Goal: Task Accomplishment & Management: Use online tool/utility

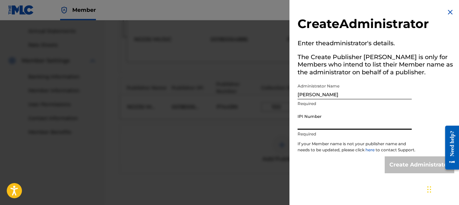
scroll to position [243, 0]
click at [449, 11] on img at bounding box center [450, 12] width 8 height 8
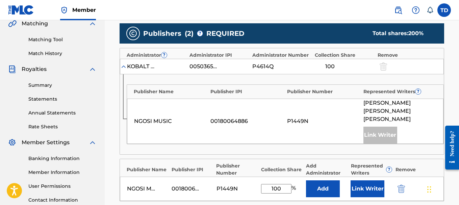
scroll to position [163, 0]
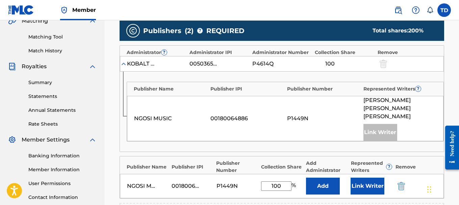
drag, startPoint x: 461, startPoint y: 49, endPoint x: 453, endPoint y: 20, distance: 30.4
click at [453, 20] on nav "Member TD TD TANYA DUNN ngosimusic@gmail.com Notification Preferences Profile L…" at bounding box center [229, 10] width 459 height 20
click at [445, 13] on label at bounding box center [444, 10] width 14 height 14
click at [444, 10] on input "TD TANYA DUNN ngosimusic@gmail.com Notification Preferences Profile Log out" at bounding box center [444, 10] width 0 height 0
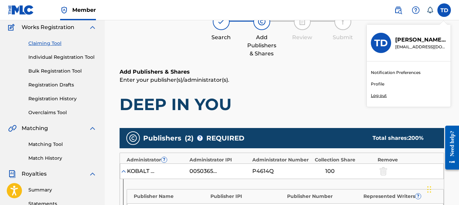
scroll to position [50, 0]
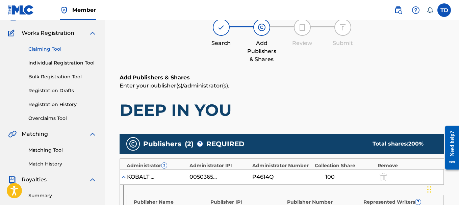
drag, startPoint x: 457, startPoint y: 68, endPoint x: 460, endPoint y: 53, distance: 15.2
click at [459, 53] on html "Accessibility Screen-Reader Guide, Feedback, and Issue Reporting | New window M…" at bounding box center [229, 52] width 459 height 205
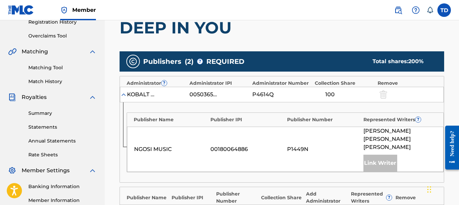
scroll to position [133, 0]
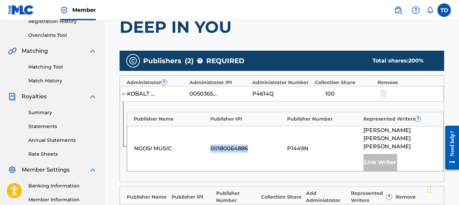
drag, startPoint x: 255, startPoint y: 137, endPoint x: 207, endPoint y: 143, distance: 48.0
click at [207, 143] on div "NGOSI MUSIC 00180064886 P1449N TANYA LOUISE DUNN Link Writer" at bounding box center [285, 148] width 316 height 45
copy div "00180064886"
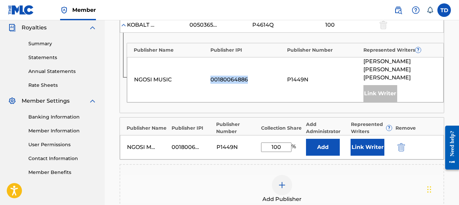
scroll to position [209, 0]
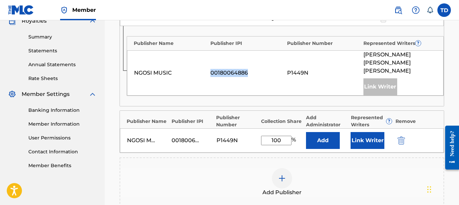
drag, startPoint x: 461, startPoint y: 105, endPoint x: 18, endPoint y: 15, distance: 451.9
click at [360, 132] on button "Link Writer" at bounding box center [368, 140] width 34 height 17
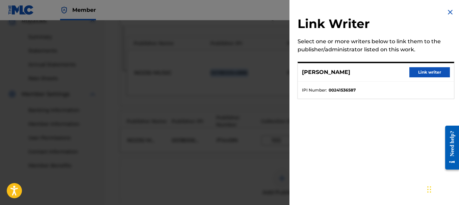
click at [420, 71] on button "Link writer" at bounding box center [429, 72] width 41 height 10
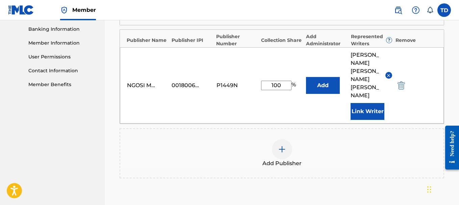
scroll to position [339, 0]
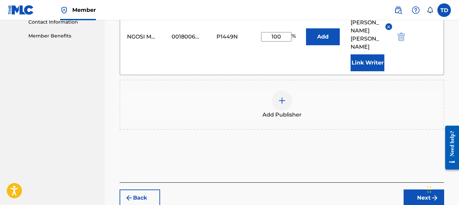
click at [425, 189] on button "Next" at bounding box center [424, 197] width 41 height 17
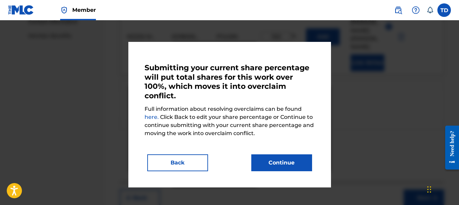
click at [281, 167] on button "Continue" at bounding box center [281, 162] width 61 height 17
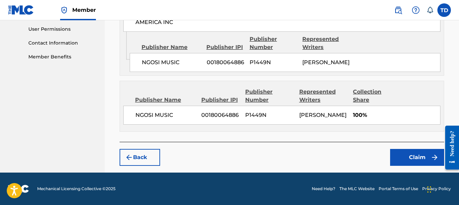
scroll to position [334, 0]
click at [426, 153] on button "Claim" at bounding box center [417, 157] width 54 height 17
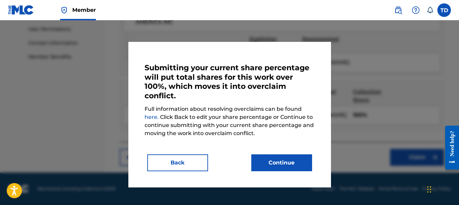
click at [272, 162] on button "Continue" at bounding box center [281, 162] width 61 height 17
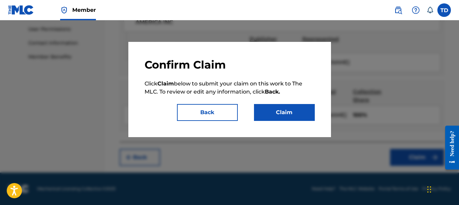
click at [278, 115] on button "Claim" at bounding box center [284, 112] width 61 height 17
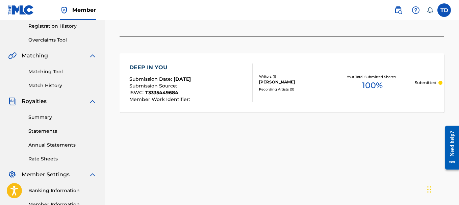
scroll to position [127, 0]
